Goal: Entertainment & Leisure: Consume media (video, audio)

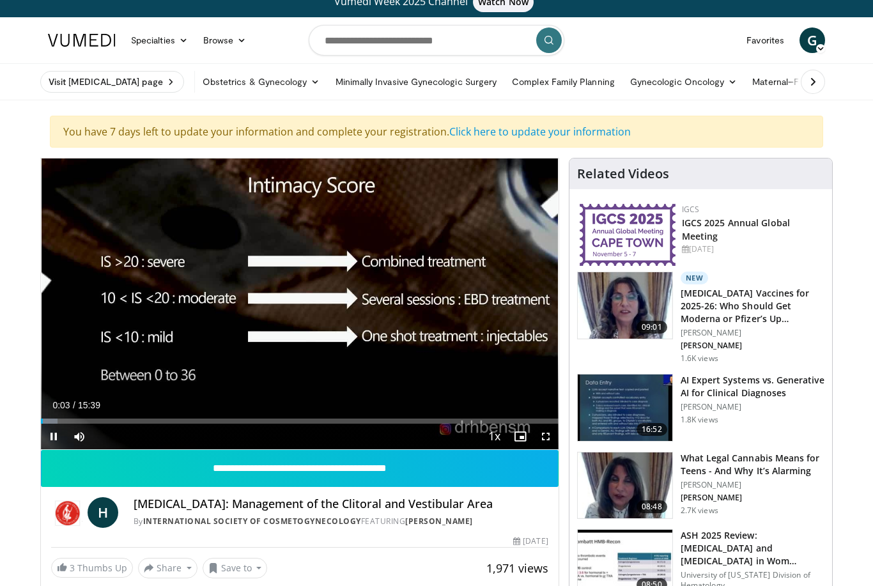
scroll to position [14, 0]
